Goal: Book appointment/travel/reservation

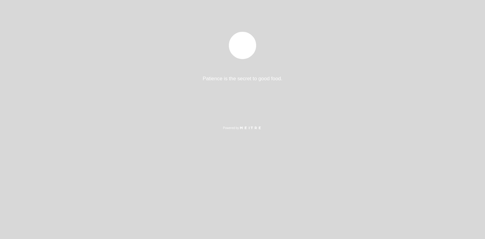
select select "es"
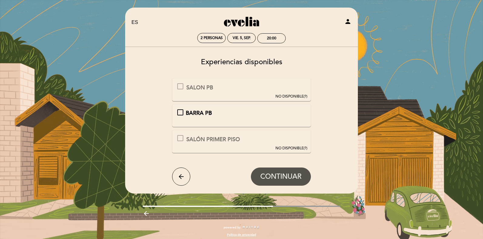
click at [180, 112] on div "BARRA PB" at bounding box center [241, 113] width 129 height 8
click at [265, 178] on span "CONTINUAR" at bounding box center [280, 176] width 41 height 8
